Goal: Task Accomplishment & Management: Use online tool/utility

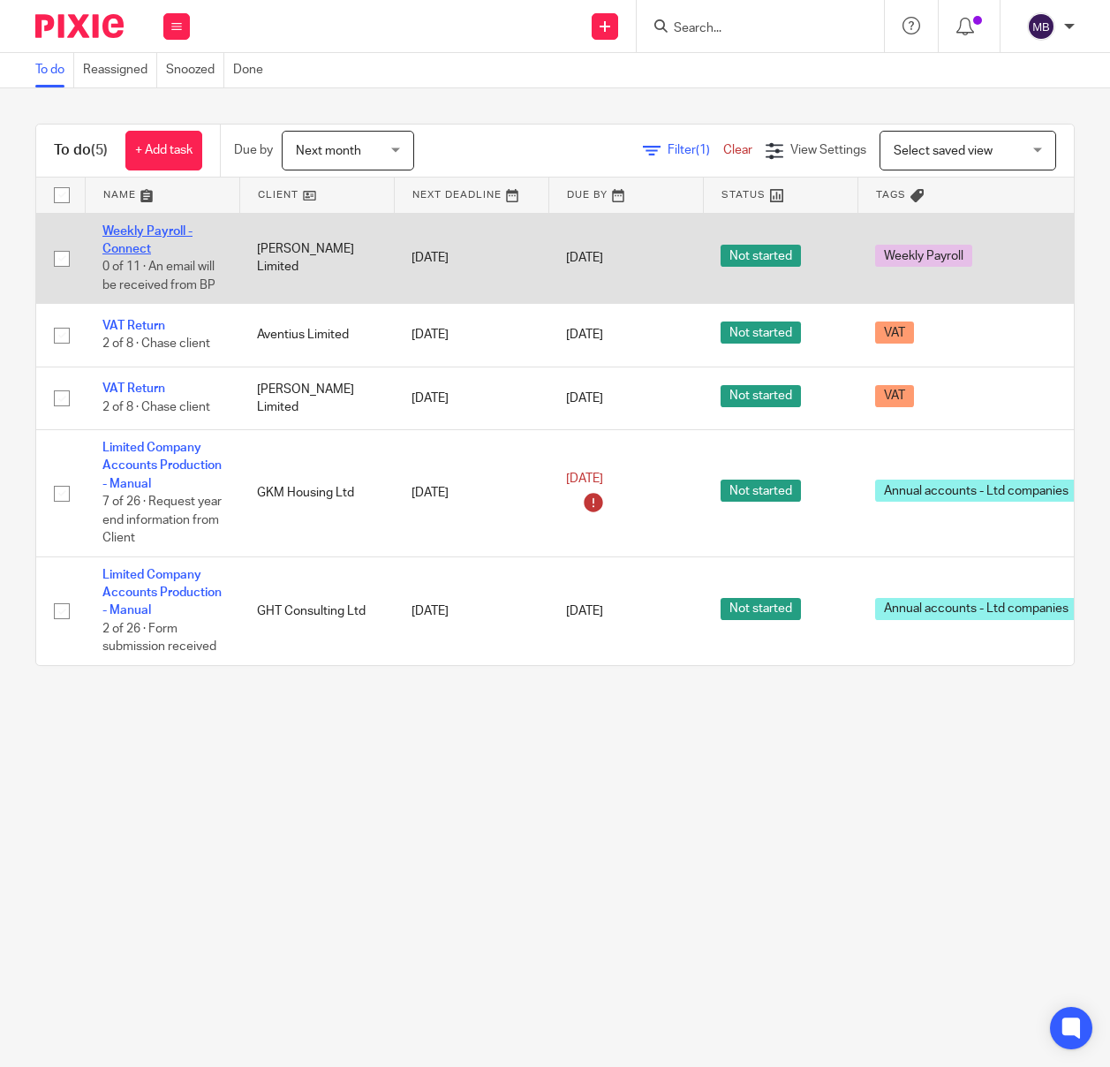
click at [147, 226] on link "Weekly Payroll - Connect" at bounding box center [147, 240] width 90 height 30
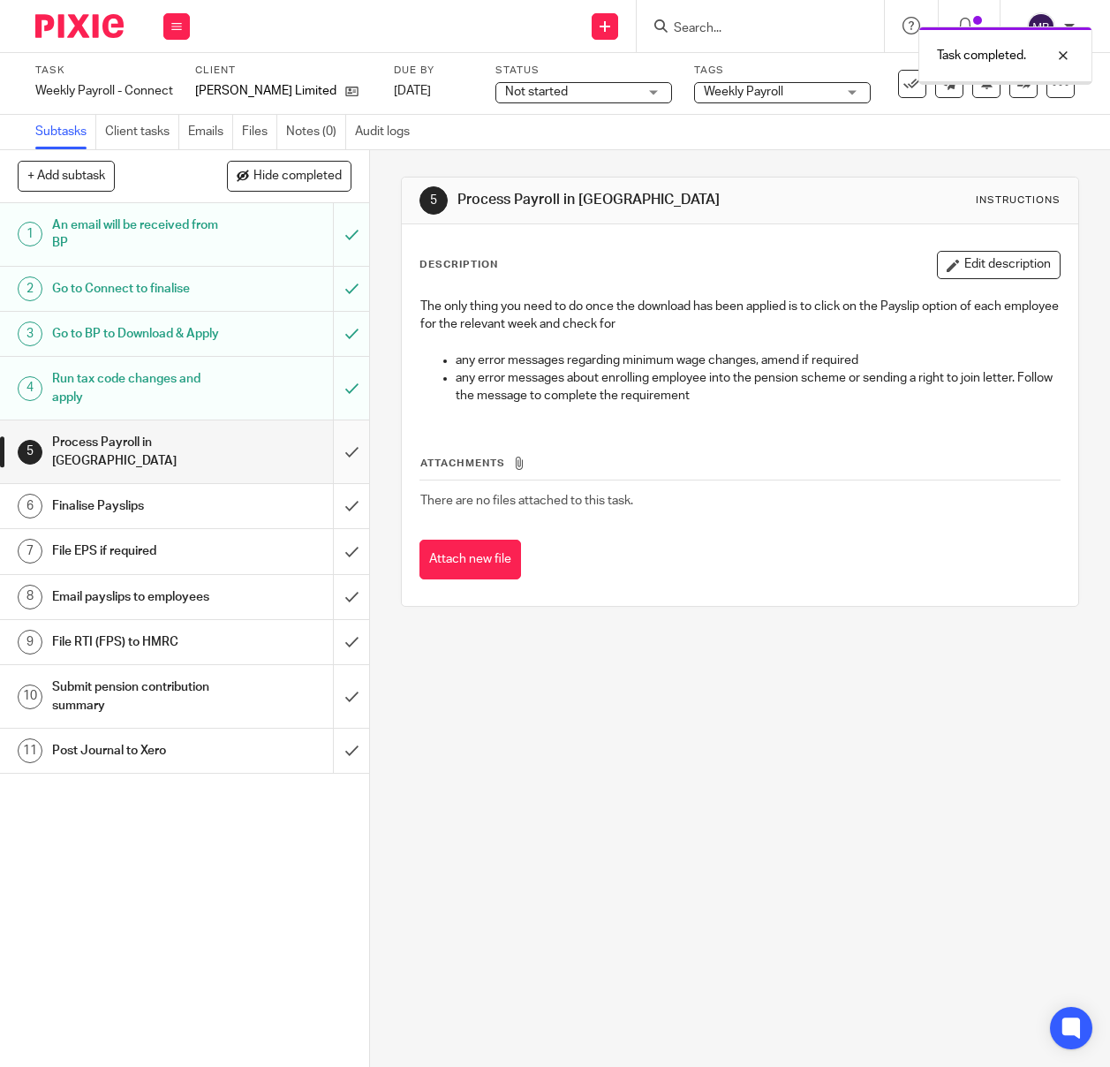
click at [351, 441] on input "submit" at bounding box center [184, 451] width 369 height 63
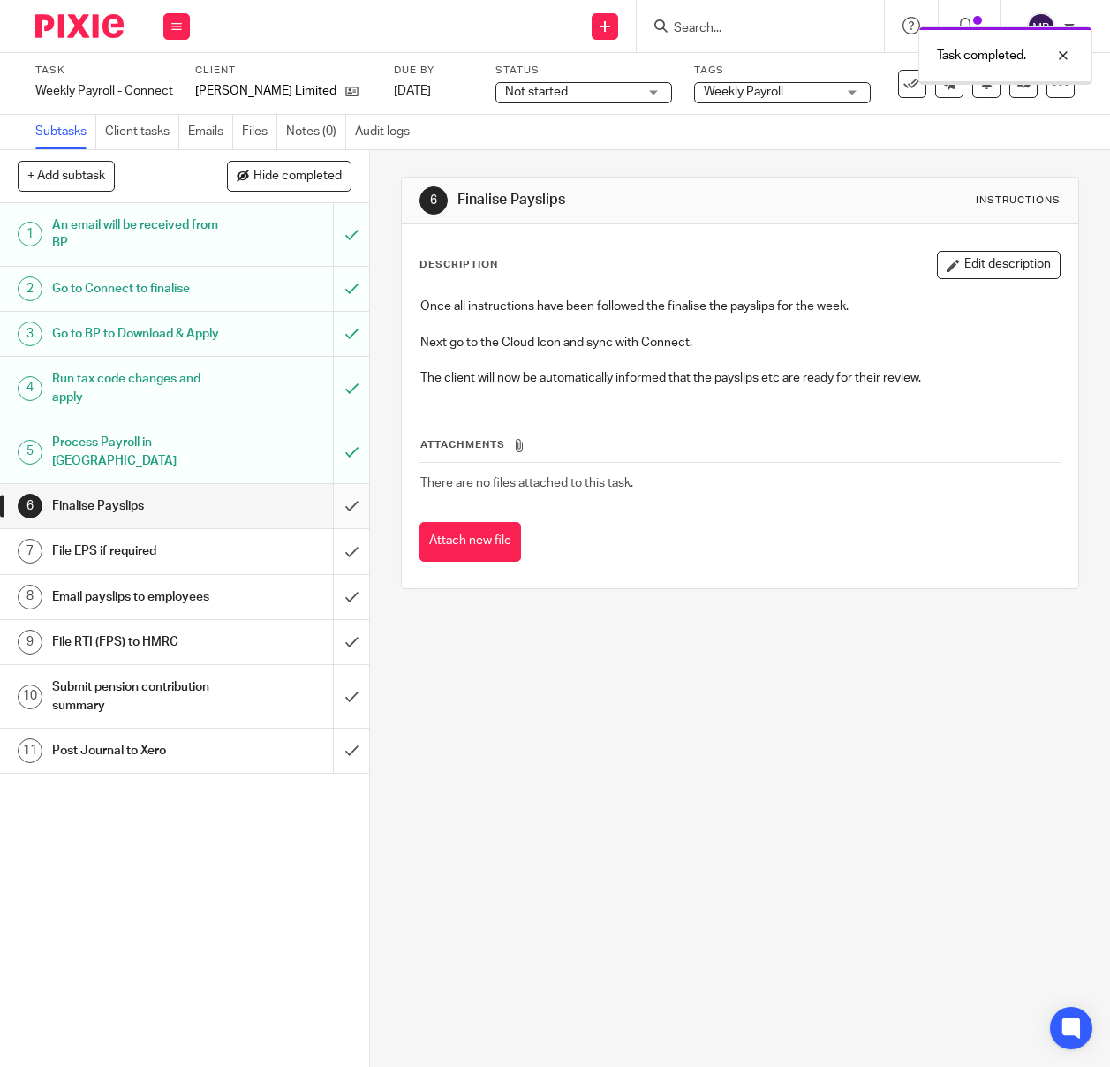
click at [354, 491] on input "submit" at bounding box center [184, 506] width 369 height 44
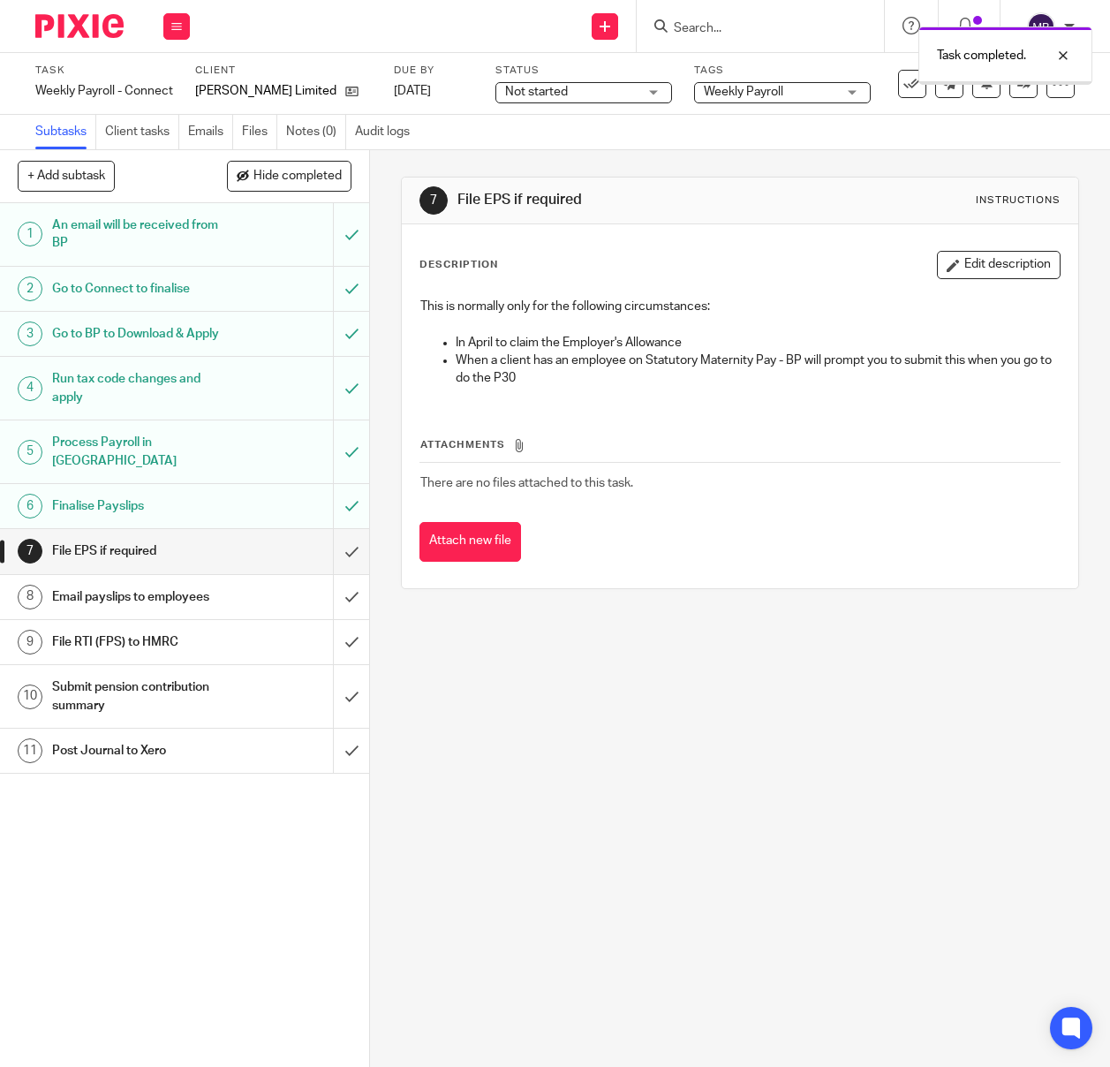
click at [353, 529] on input "submit" at bounding box center [184, 551] width 369 height 44
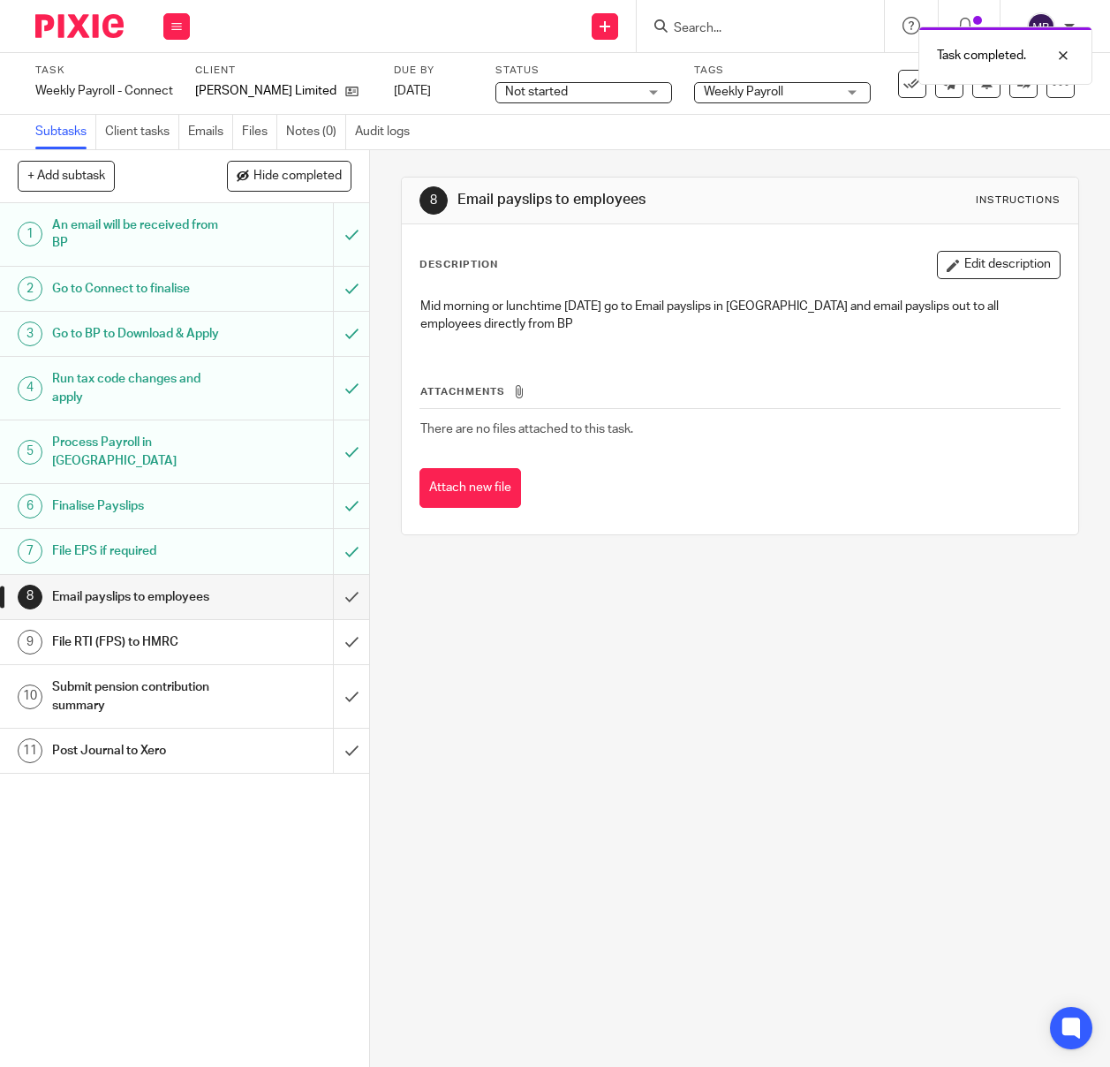
click at [81, 27] on img at bounding box center [79, 26] width 88 height 24
